Goal: Obtain resource: Download file/media

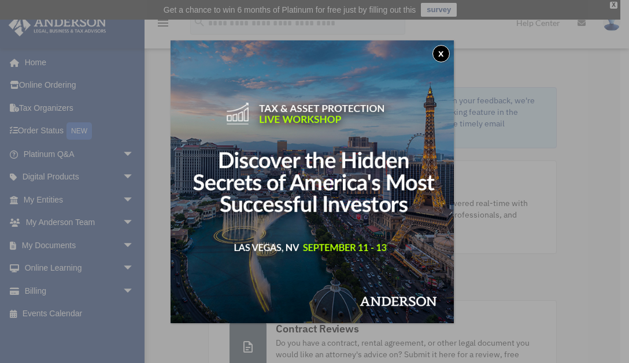
click at [447, 54] on button "x" at bounding box center [440, 53] width 17 height 17
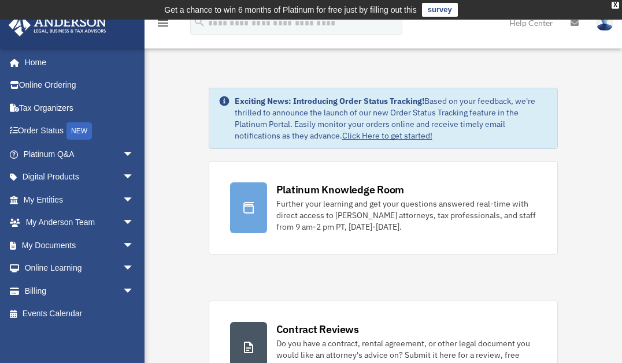
click at [57, 244] on link "My Documents arrow_drop_down" at bounding box center [79, 245] width 143 height 23
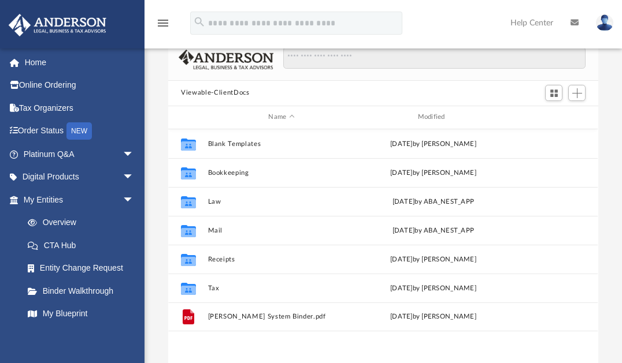
scroll to position [139, 0]
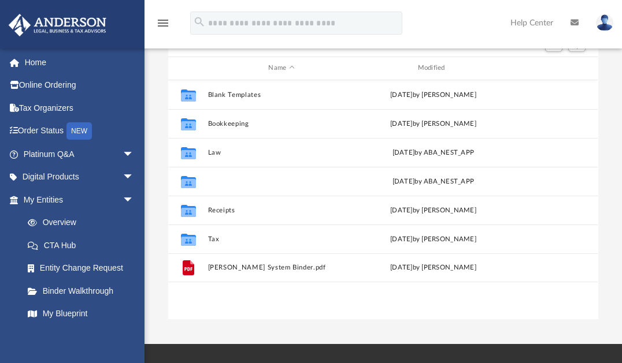
click at [221, 179] on button "Mail" at bounding box center [281, 181] width 147 height 8
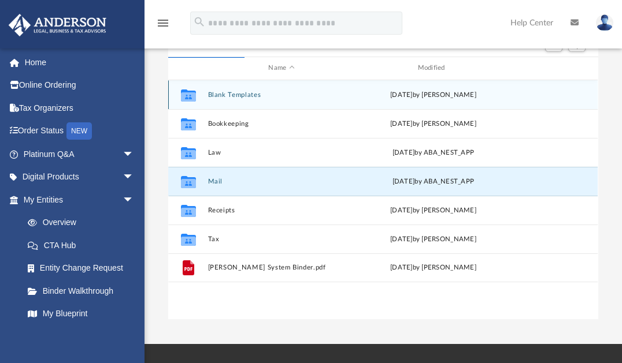
scroll to position [220, 422]
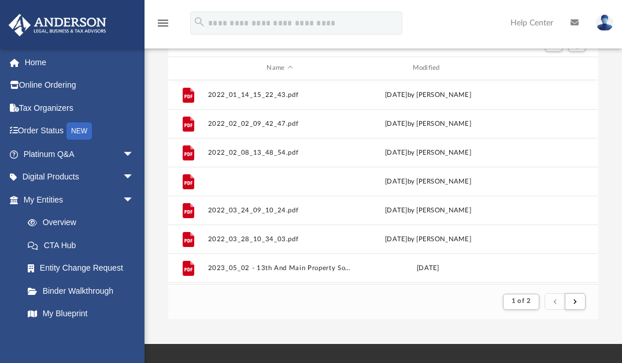
click at [214, 181] on button "2022_03_23_08_22_09.pdf" at bounding box center [279, 181] width 143 height 8
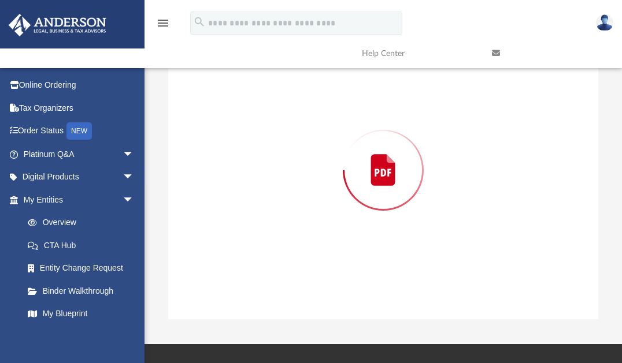
scroll to position [129, 0]
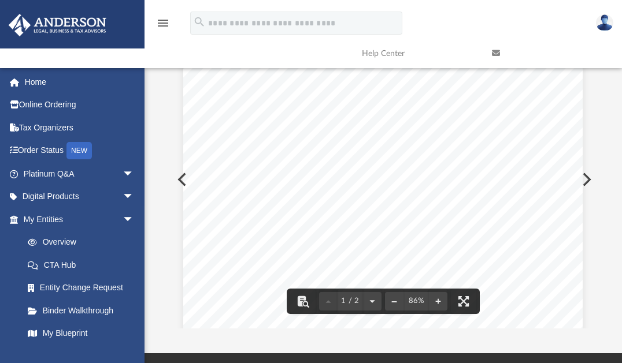
click at [588, 178] on button "Preview" at bounding box center [584, 179] width 25 height 32
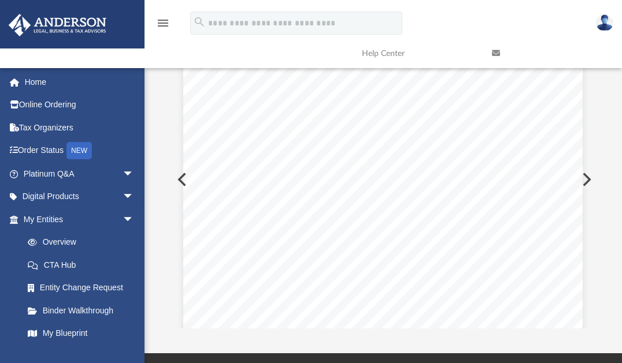
click at [583, 178] on button "Preview" at bounding box center [584, 179] width 25 height 32
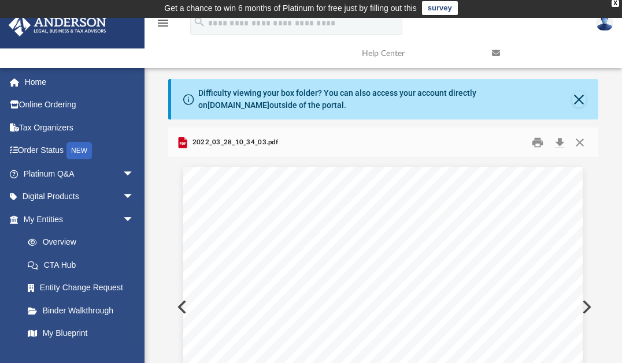
scroll to position [0, 0]
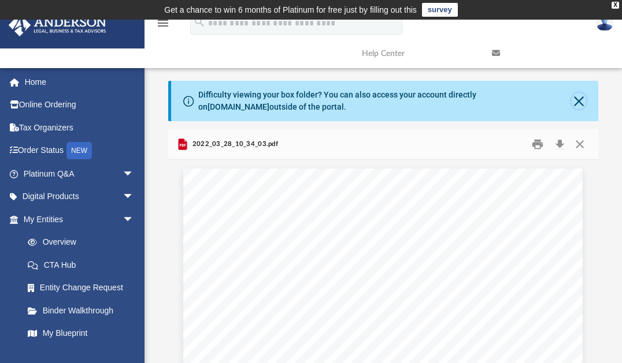
click at [578, 99] on button "Close" at bounding box center [578, 101] width 14 height 16
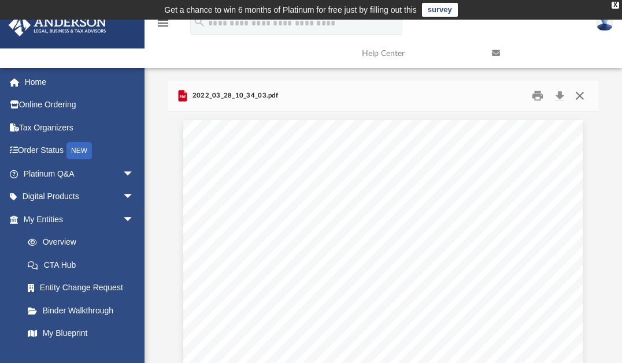
click at [580, 95] on button "Close" at bounding box center [579, 96] width 21 height 18
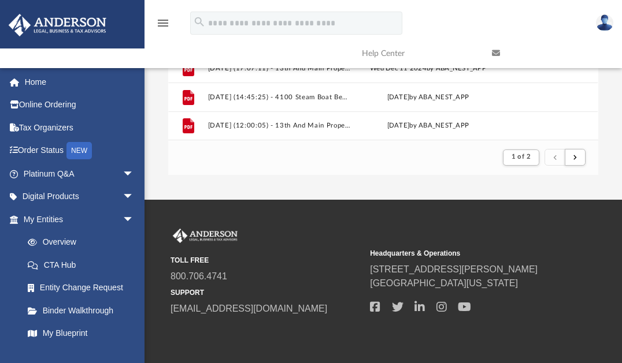
scroll to position [277, 0]
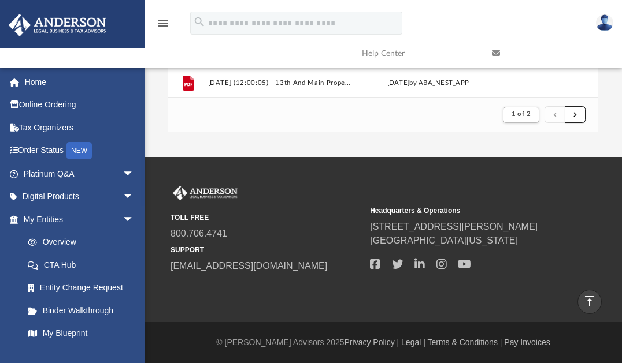
click at [575, 114] on span "submit" at bounding box center [574, 114] width 3 height 6
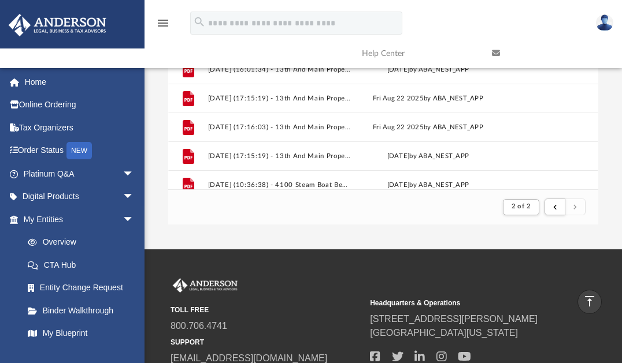
scroll to position [835, 0]
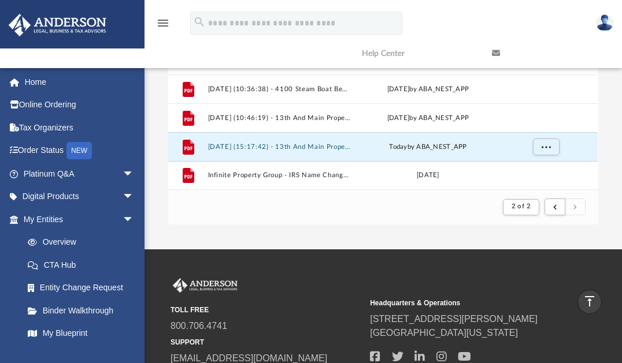
click at [303, 146] on button "[DATE] (15:17:42) - 13th And Main Property Solutions, Inc - Mail.pdf" at bounding box center [279, 147] width 143 height 8
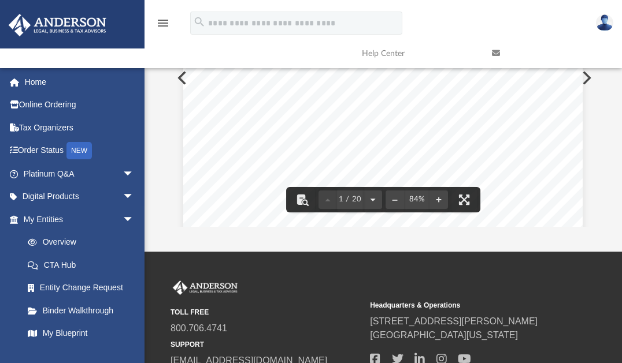
scroll to position [185, 0]
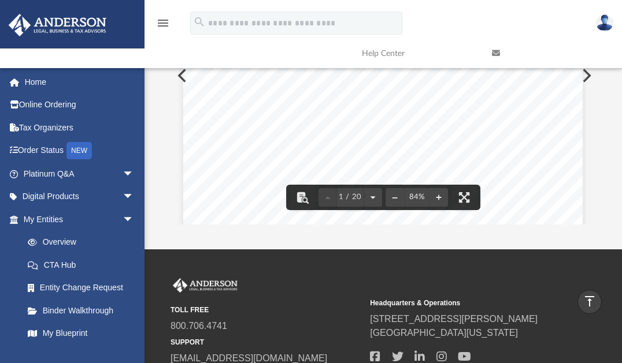
click at [183, 75] on div "Page 1" at bounding box center [382, 192] width 399 height 514
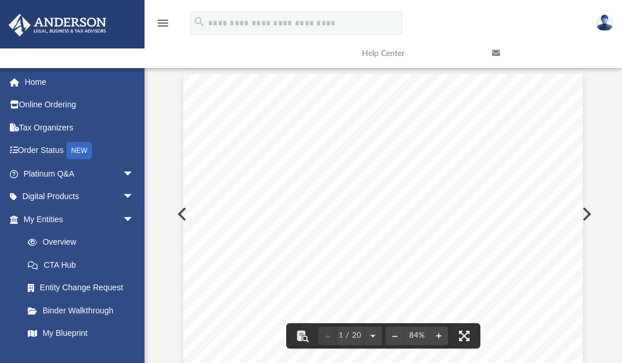
click at [179, 215] on button "Preview" at bounding box center [180, 214] width 25 height 32
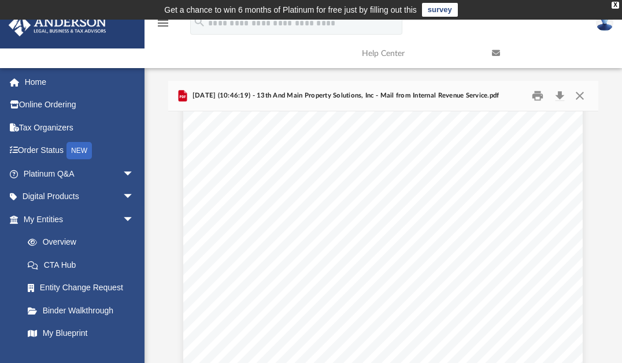
scroll to position [139, 0]
click at [537, 97] on button "Print" at bounding box center [537, 96] width 23 height 18
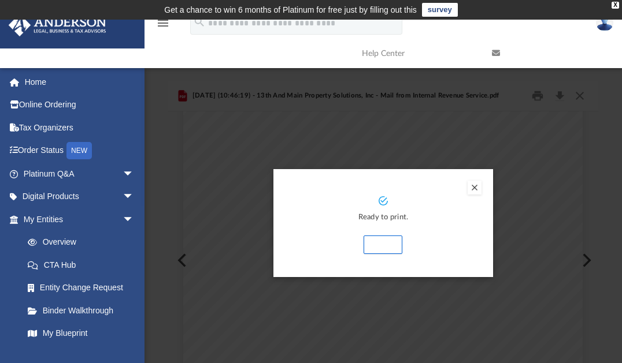
click at [381, 242] on button "Print" at bounding box center [382, 245] width 39 height 18
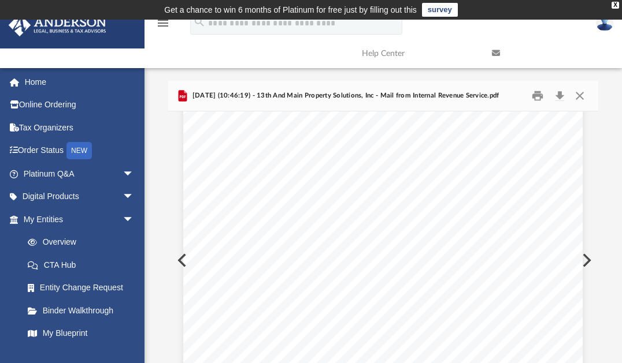
click at [179, 260] on button "Preview" at bounding box center [180, 260] width 25 height 32
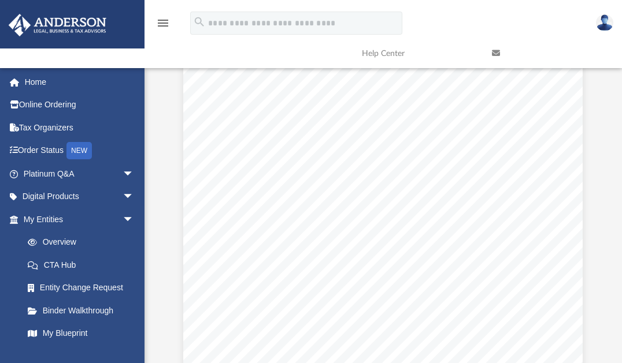
scroll to position [1618, 0]
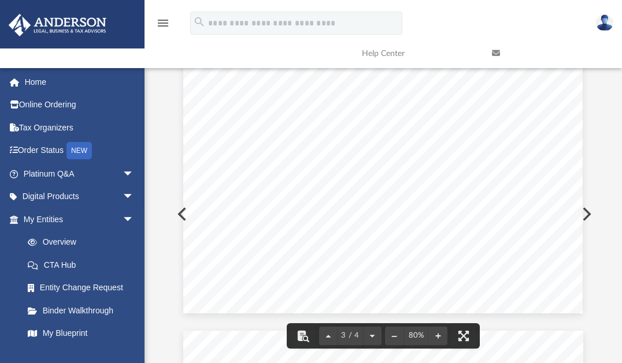
click at [179, 214] on button "Preview" at bounding box center [180, 214] width 25 height 32
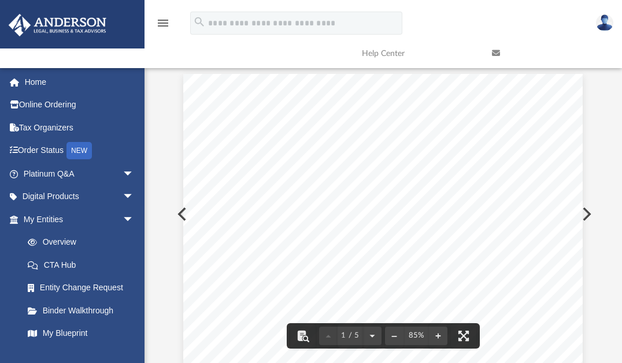
scroll to position [0, 0]
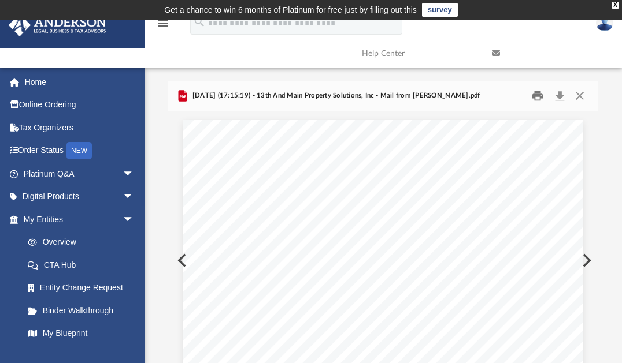
click at [538, 97] on button "Print" at bounding box center [537, 96] width 23 height 18
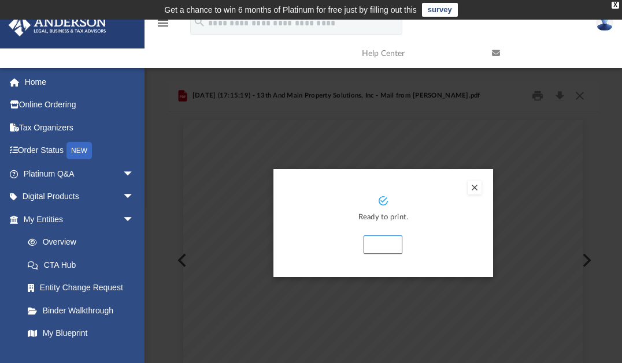
click at [384, 243] on button "Print" at bounding box center [382, 245] width 39 height 18
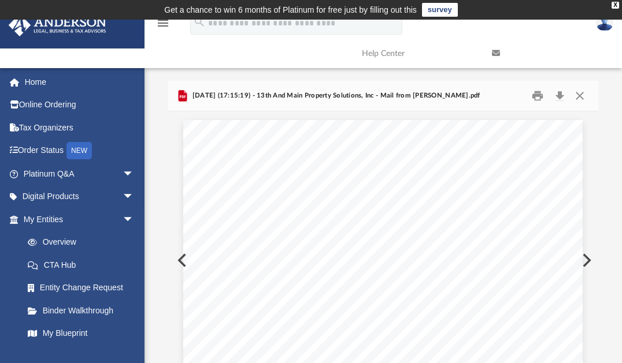
click at [179, 259] on button "Preview" at bounding box center [180, 260] width 25 height 32
click at [538, 91] on button "Print" at bounding box center [537, 96] width 23 height 18
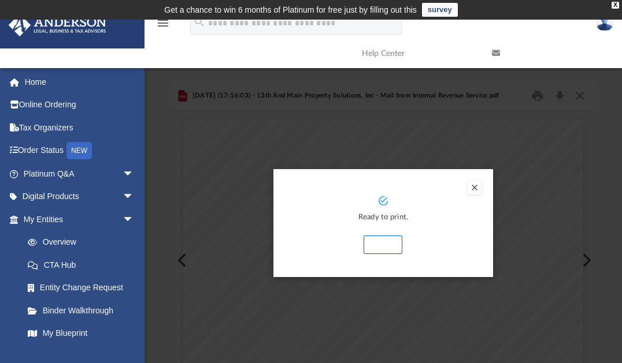
click at [384, 246] on button "Print" at bounding box center [382, 245] width 39 height 18
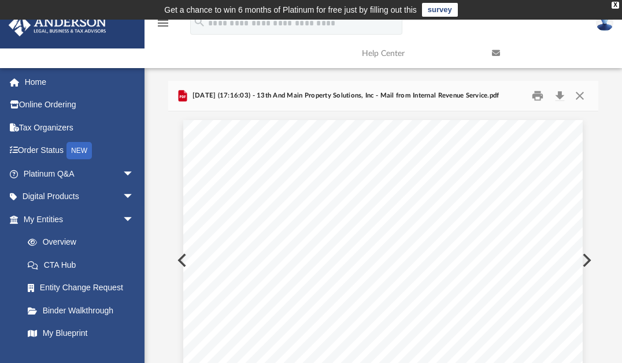
click at [177, 256] on button "Preview" at bounding box center [180, 260] width 25 height 32
click at [536, 95] on button "Print" at bounding box center [537, 96] width 23 height 18
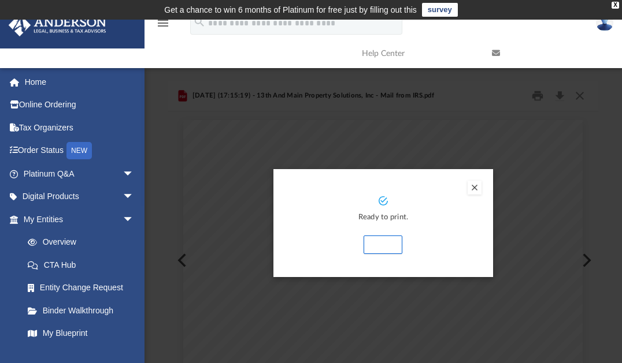
click at [382, 246] on button "Print" at bounding box center [382, 245] width 39 height 18
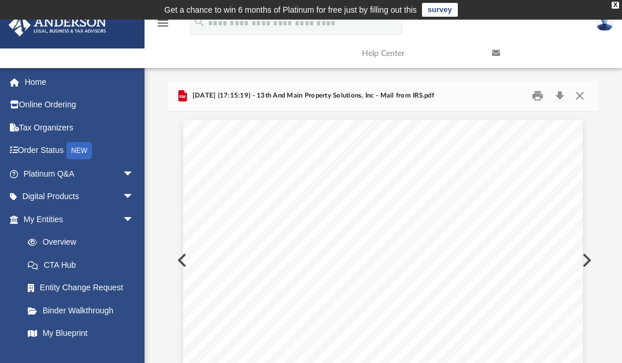
click at [179, 257] on button "Preview" at bounding box center [180, 260] width 25 height 32
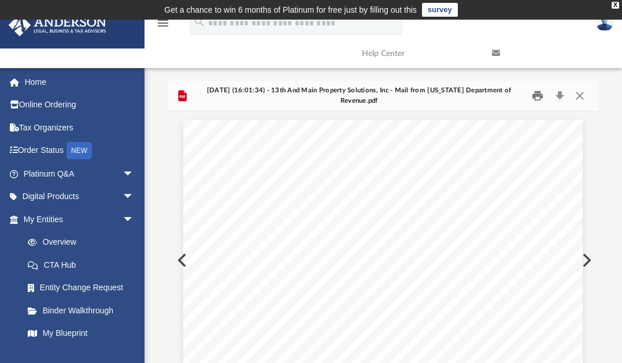
click at [538, 97] on button "Print" at bounding box center [537, 96] width 23 height 18
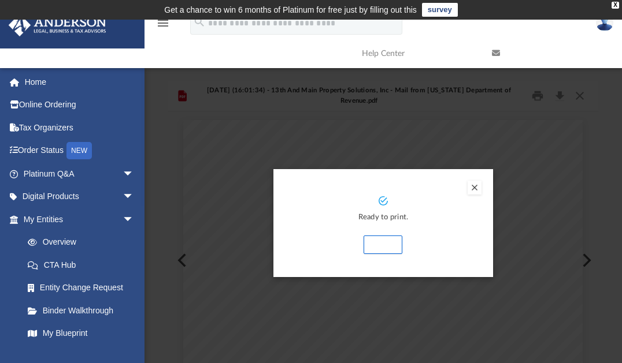
click at [386, 245] on button "Print" at bounding box center [382, 245] width 39 height 18
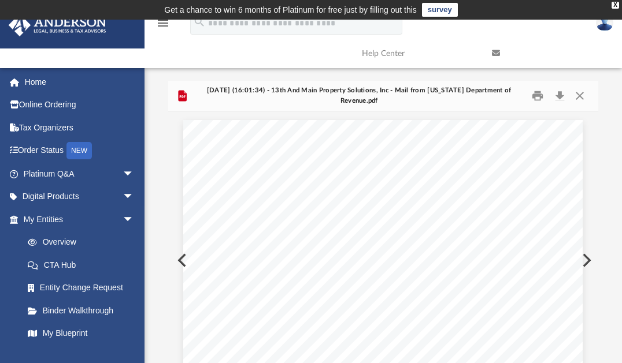
click at [175, 262] on button "Preview" at bounding box center [180, 260] width 25 height 32
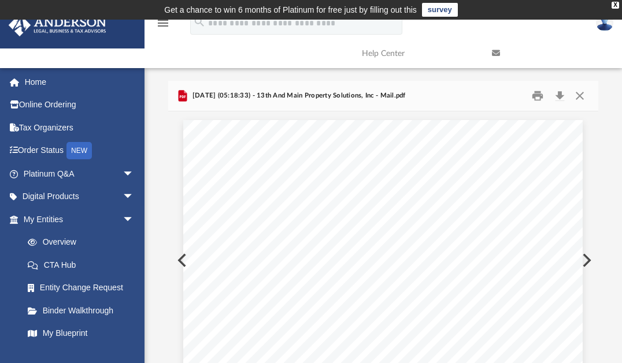
scroll to position [46, 0]
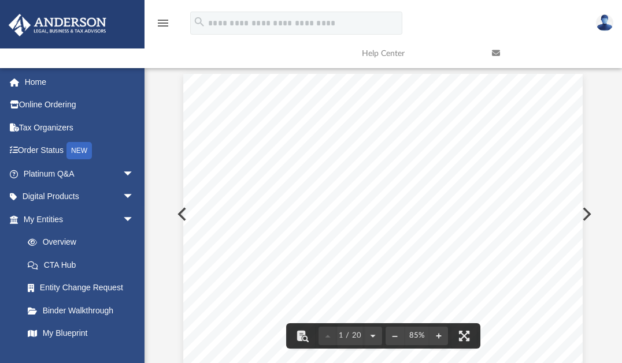
click at [179, 217] on button "Preview" at bounding box center [180, 214] width 25 height 32
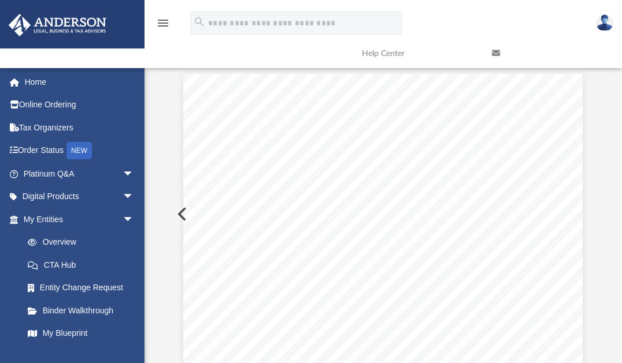
click at [179, 217] on button "Preview" at bounding box center [180, 214] width 25 height 32
